Goal: Find specific page/section: Find specific page/section

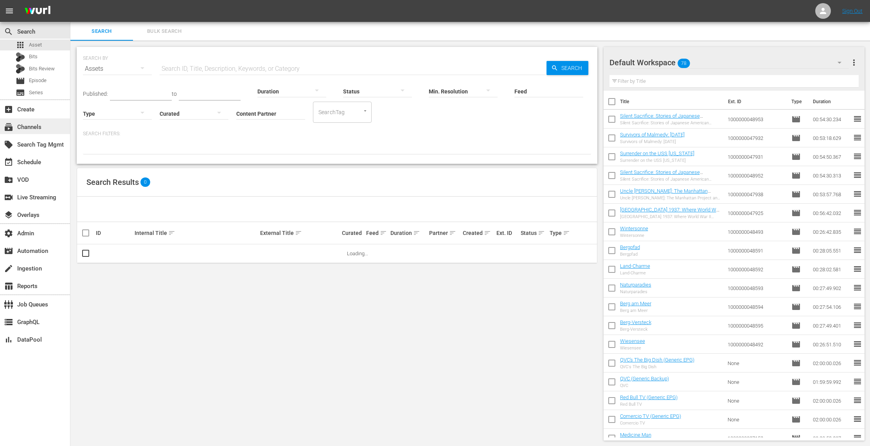
click at [40, 128] on div "subscriptions Channels" at bounding box center [22, 125] width 44 height 7
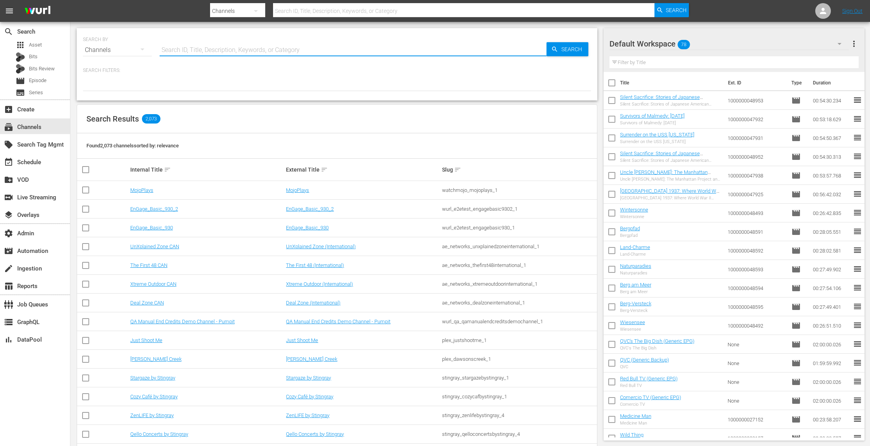
click at [199, 52] on input "text" at bounding box center [353, 50] width 387 height 19
click at [349, 50] on input "text" at bounding box center [353, 50] width 387 height 19
paste input "bloomberg_bloombergoriginals_6"
type input "bloomberg_bloombergoriginals_6"
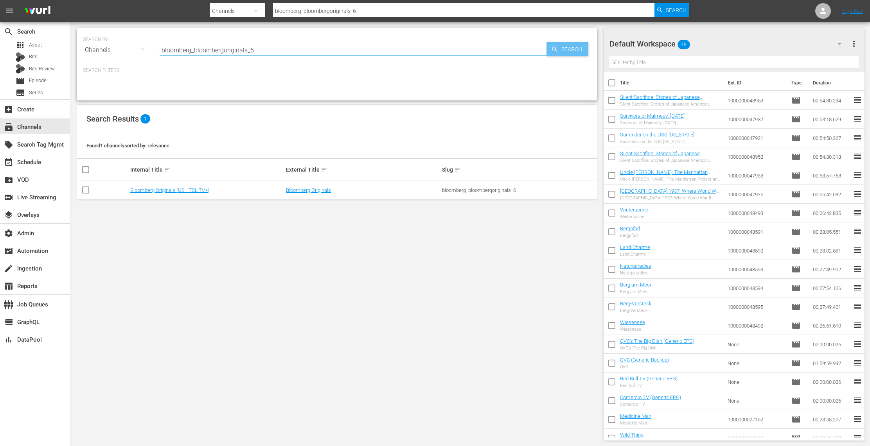
type input "bloomberg_bloombergoriginals_6"
click at [563, 49] on span "Search" at bounding box center [573, 49] width 30 height 14
click at [317, 192] on link "Bloomberg Originals" at bounding box center [308, 190] width 45 height 6
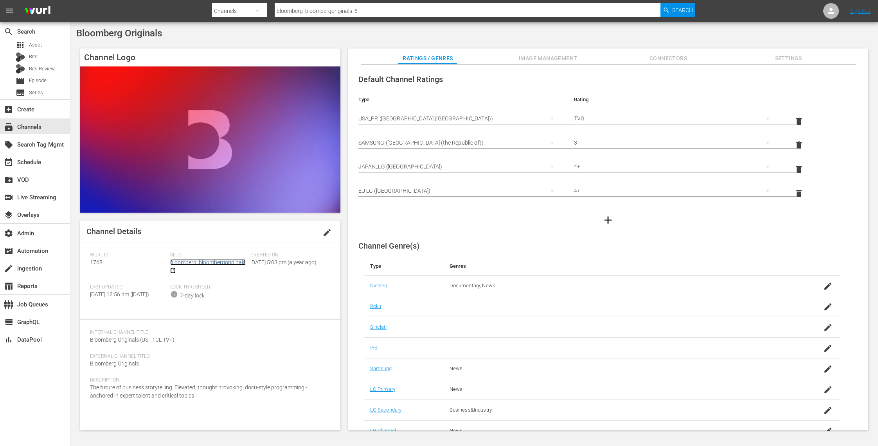
click at [233, 263] on link "bloomberg_bloombergoriginals_6" at bounding box center [208, 266] width 76 height 14
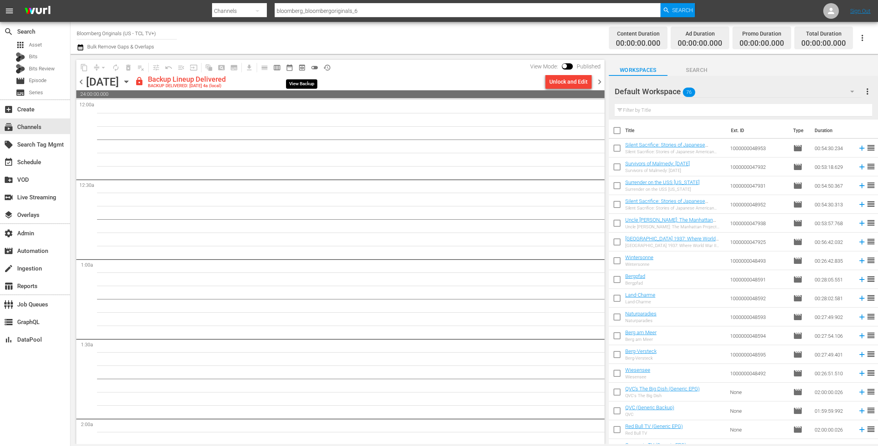
click at [300, 65] on span "preview_outlined" at bounding box center [302, 68] width 8 height 8
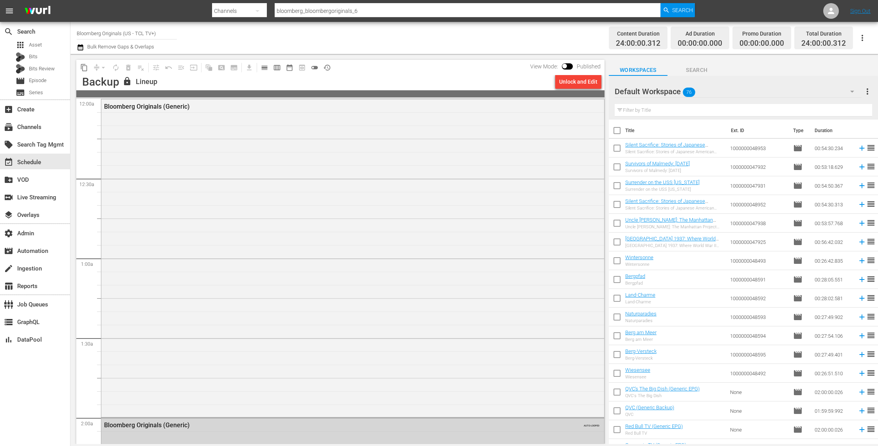
click at [428, 3] on div at bounding box center [453, 3] width 483 height 2
drag, startPoint x: 421, startPoint y: 11, endPoint x: 299, endPoint y: 15, distance: 122.2
click at [299, 15] on input "bloomberg_bloombergoriginals_6" at bounding box center [468, 11] width 386 height 19
drag, startPoint x: 367, startPoint y: 14, endPoint x: 219, endPoint y: 3, distance: 148.3
click at [219, 3] on div "Search By Channels Search ID, Title, Description, Keywords, or Category bloombe…" at bounding box center [453, 11] width 483 height 19
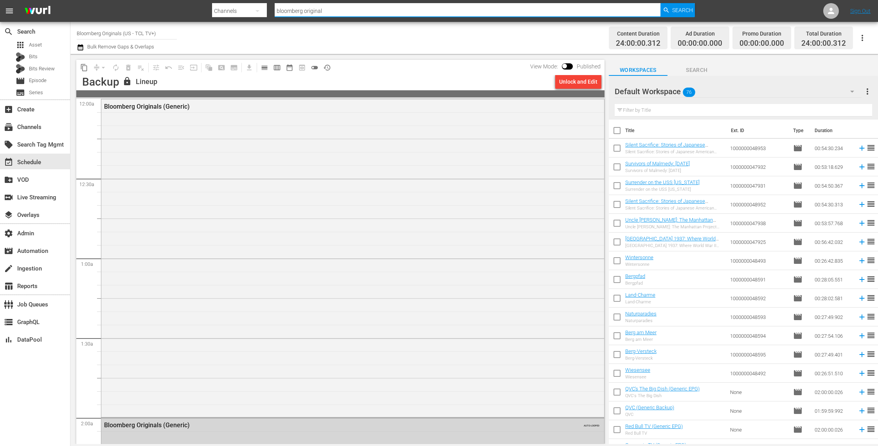
type input "bloomberg originals"
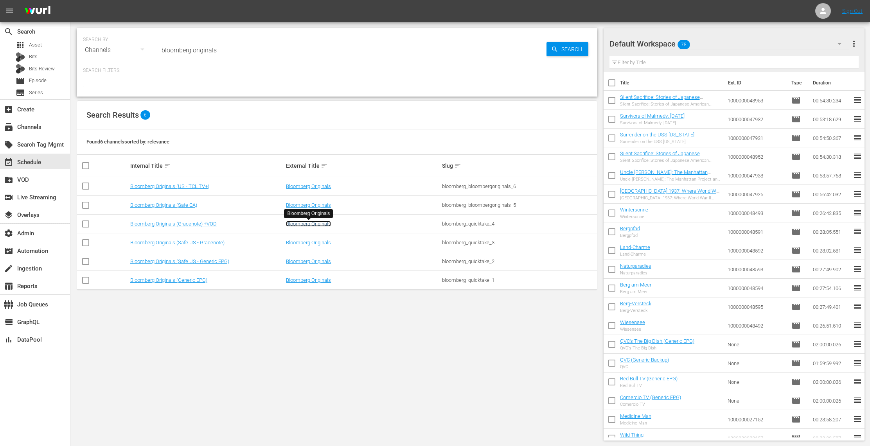
click at [322, 225] on link "Bloomberg Originals" at bounding box center [308, 224] width 45 height 6
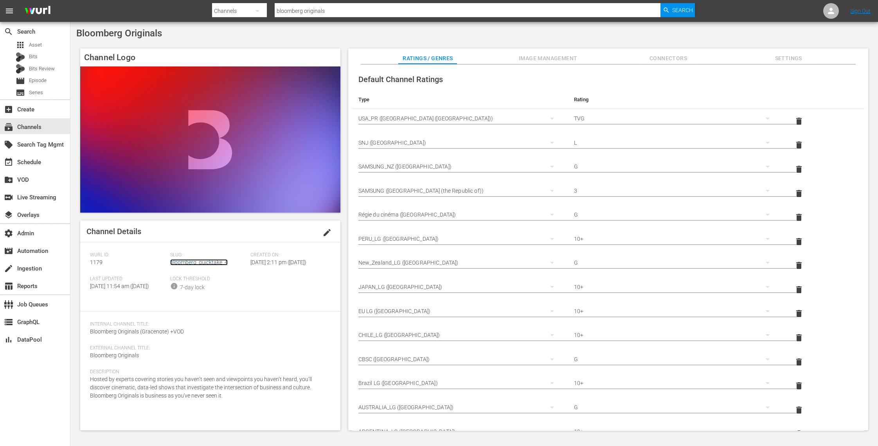
click at [222, 263] on link "bloomberg_quicktake_4" at bounding box center [199, 262] width 58 height 6
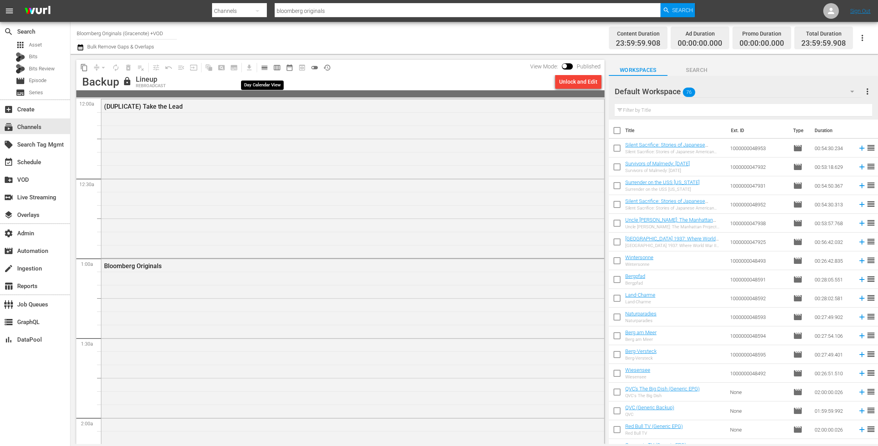
click at [265, 67] on span "calendar_view_day_outlined" at bounding box center [265, 68] width 8 height 8
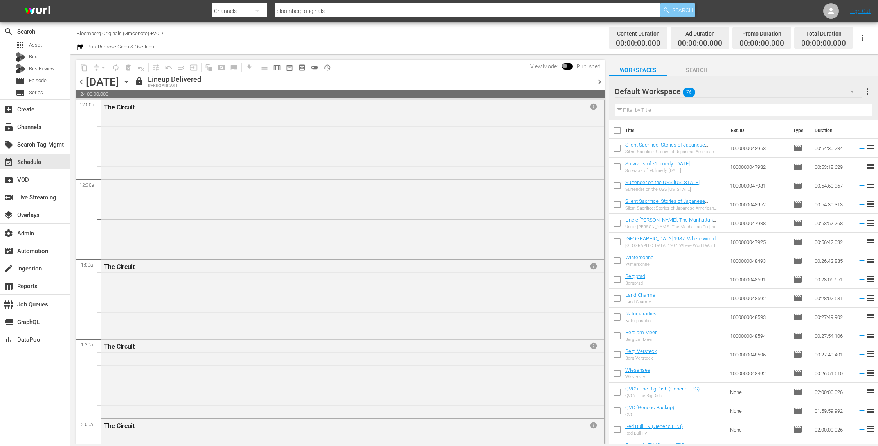
click at [680, 10] on span "Search" at bounding box center [682, 10] width 21 height 14
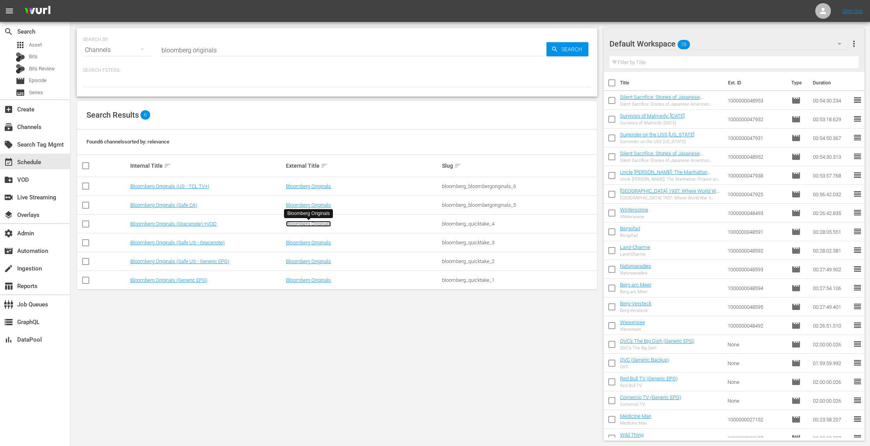
click at [311, 223] on link "Bloomberg Originals" at bounding box center [308, 224] width 45 height 6
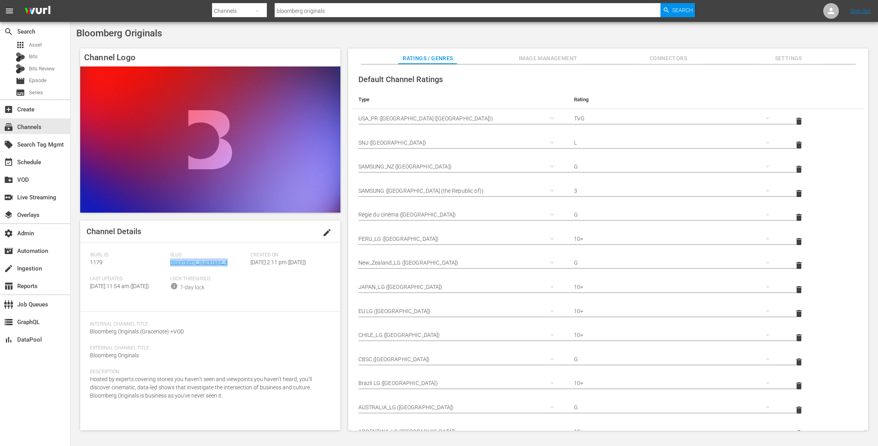
drag, startPoint x: 232, startPoint y: 266, endPoint x: 170, endPoint y: 266, distance: 62.2
click at [170, 266] on div "Slug: bloomberg_quicktake_4" at bounding box center [210, 264] width 80 height 24
copy link "bloomberg_quicktake_4"
click at [672, 9] on span "Search" at bounding box center [682, 10] width 21 height 14
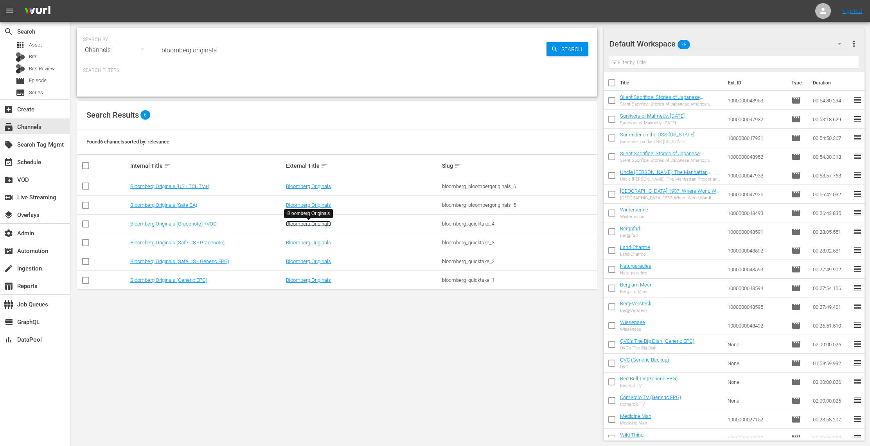
click at [310, 223] on link "Bloomberg Originals" at bounding box center [308, 224] width 45 height 6
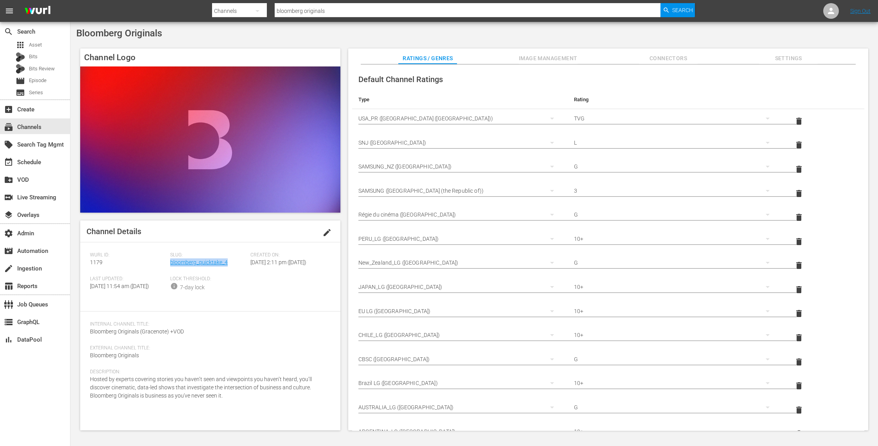
drag, startPoint x: 237, startPoint y: 263, endPoint x: 171, endPoint y: 266, distance: 66.2
click at [171, 266] on div "Slug: bloomberg_quicktake_4" at bounding box center [210, 264] width 80 height 24
copy link "bloomberg_quicktake_4"
drag, startPoint x: 106, startPoint y: 263, endPoint x: 77, endPoint y: 263, distance: 29.4
click at [77, 263] on div "Channel Logo Channel Details edit [PERSON_NAME] ID: 1179 Slug: bloomberg_quickt…" at bounding box center [474, 236] width 796 height 382
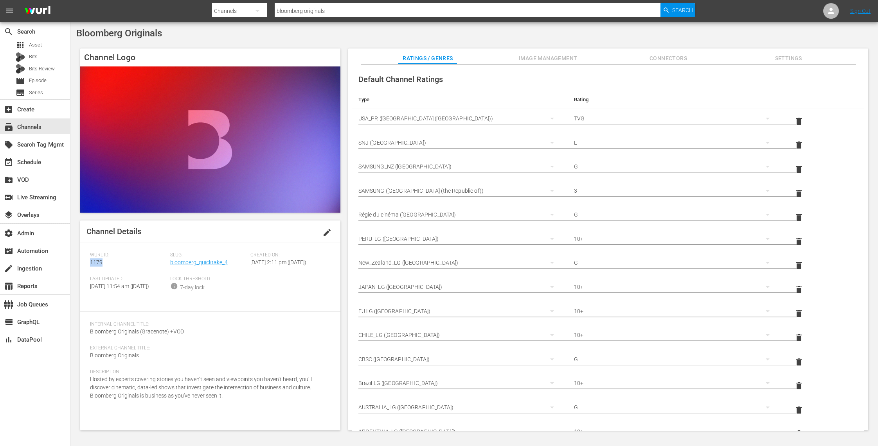
copy span "1179"
drag, startPoint x: 240, startPoint y: 263, endPoint x: 170, endPoint y: 262, distance: 70.0
click at [170, 262] on div "Slug: bloomberg_quicktake_4" at bounding box center [210, 264] width 80 height 24
copy link "bloomberg_quicktake_4"
